Goal: Task Accomplishment & Management: Complete application form

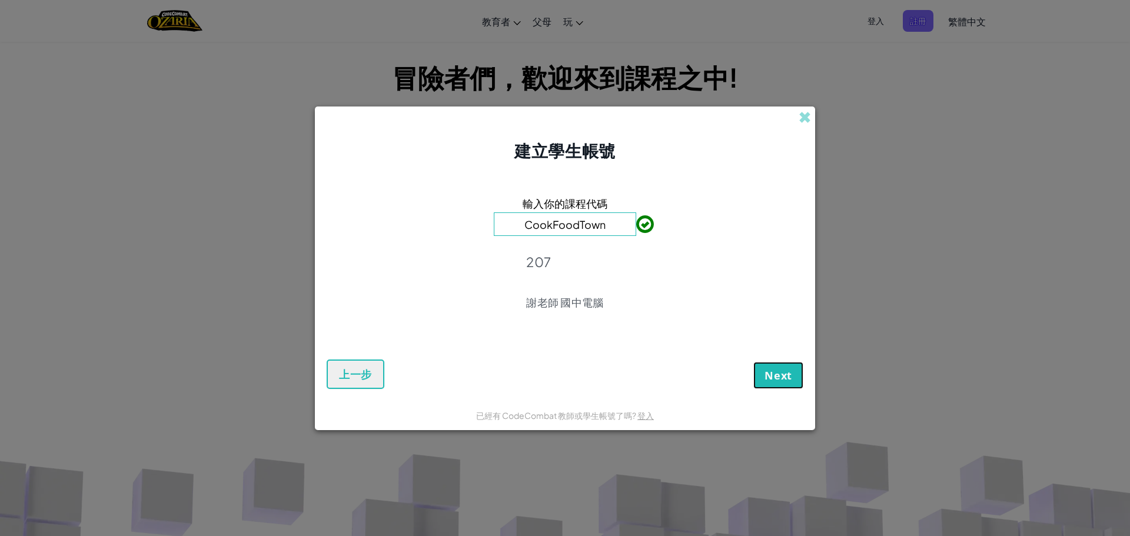
click at [765, 371] on span "Next" at bounding box center [779, 375] width 28 height 14
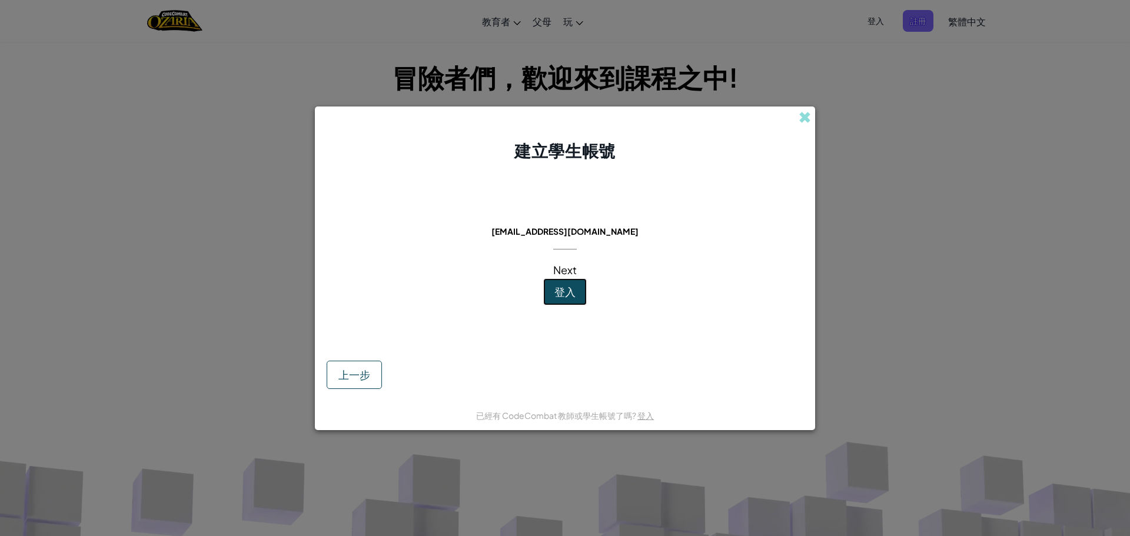
click at [567, 294] on span "登入" at bounding box center [564, 292] width 21 height 14
